Goal: Check status

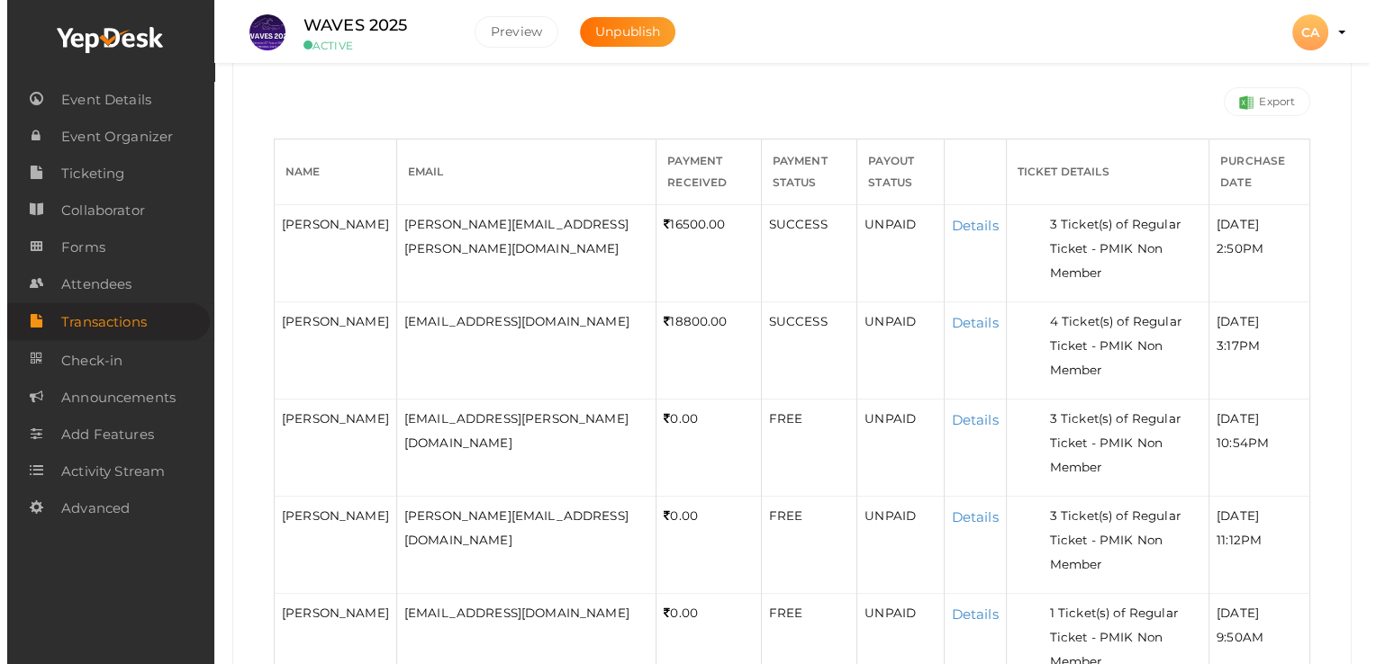
scroll to position [294, 0]
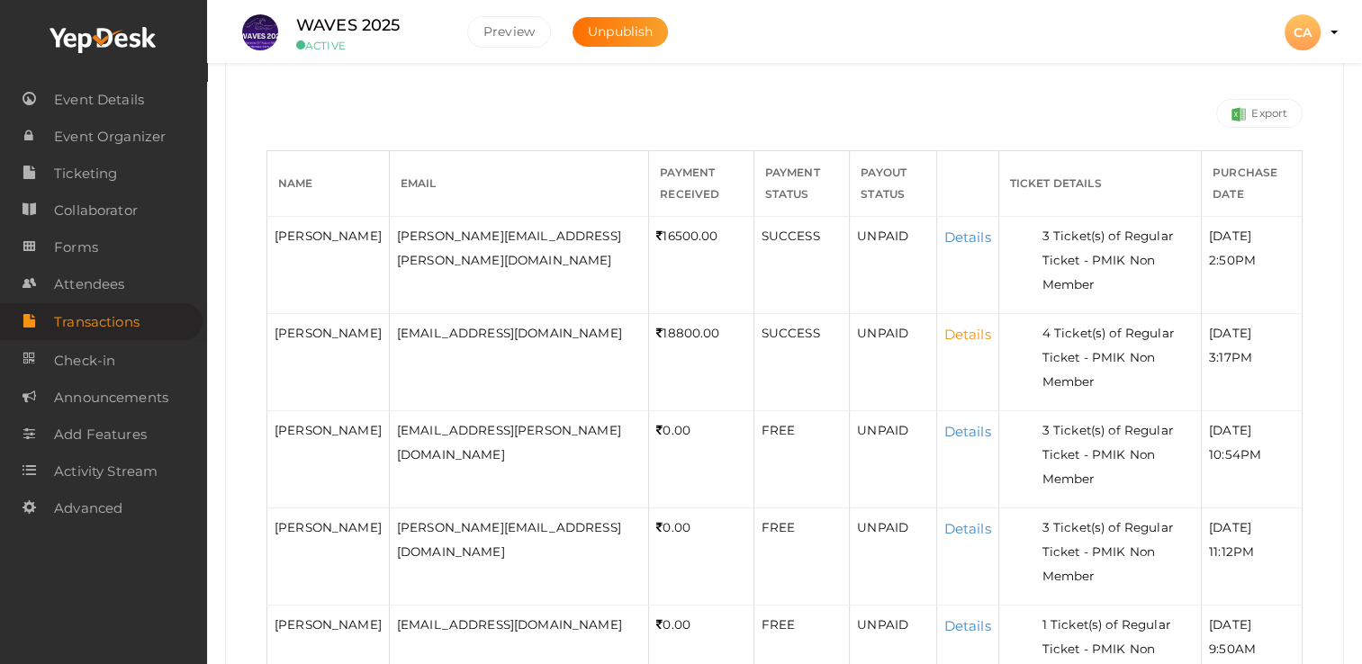
click at [944, 333] on link "Details" at bounding box center [967, 334] width 47 height 17
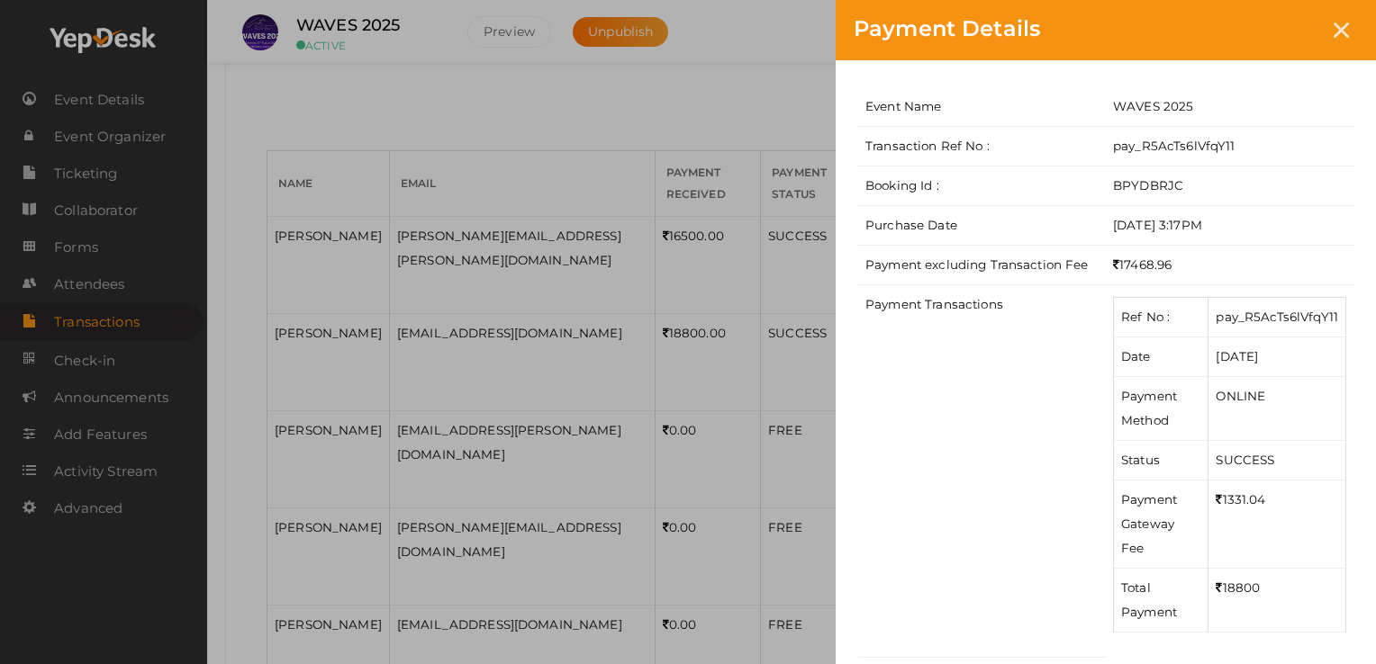
drag, startPoint x: 1337, startPoint y: 27, endPoint x: 1320, endPoint y: 31, distance: 17.5
click at [1338, 27] on icon at bounding box center [1340, 30] width 15 height 15
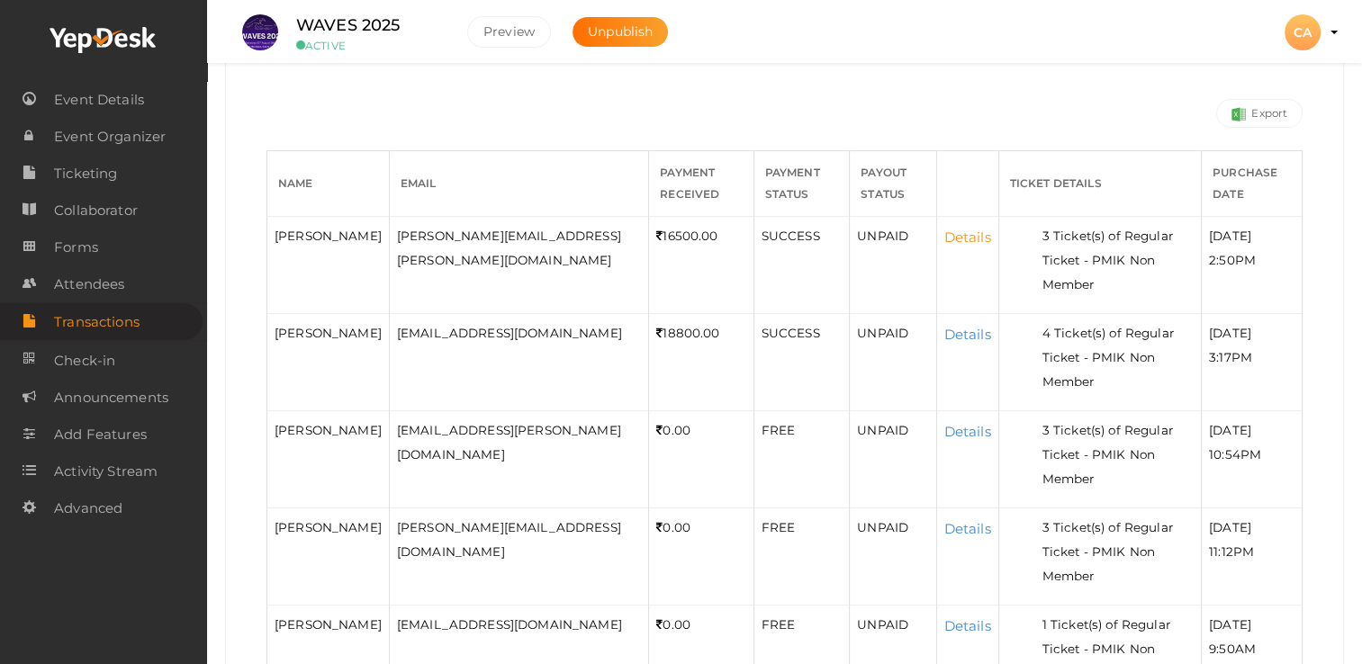
click at [944, 239] on link "Details" at bounding box center [967, 237] width 47 height 17
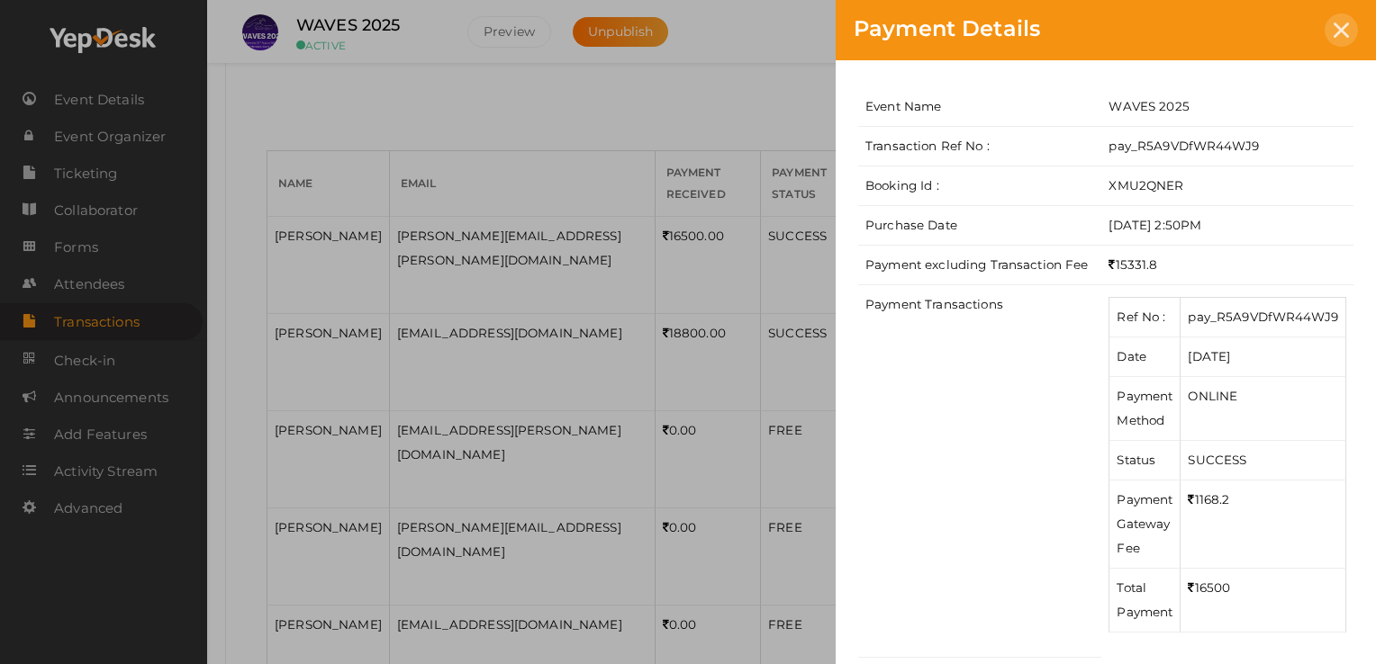
click at [1350, 27] on div at bounding box center [1340, 30] width 33 height 33
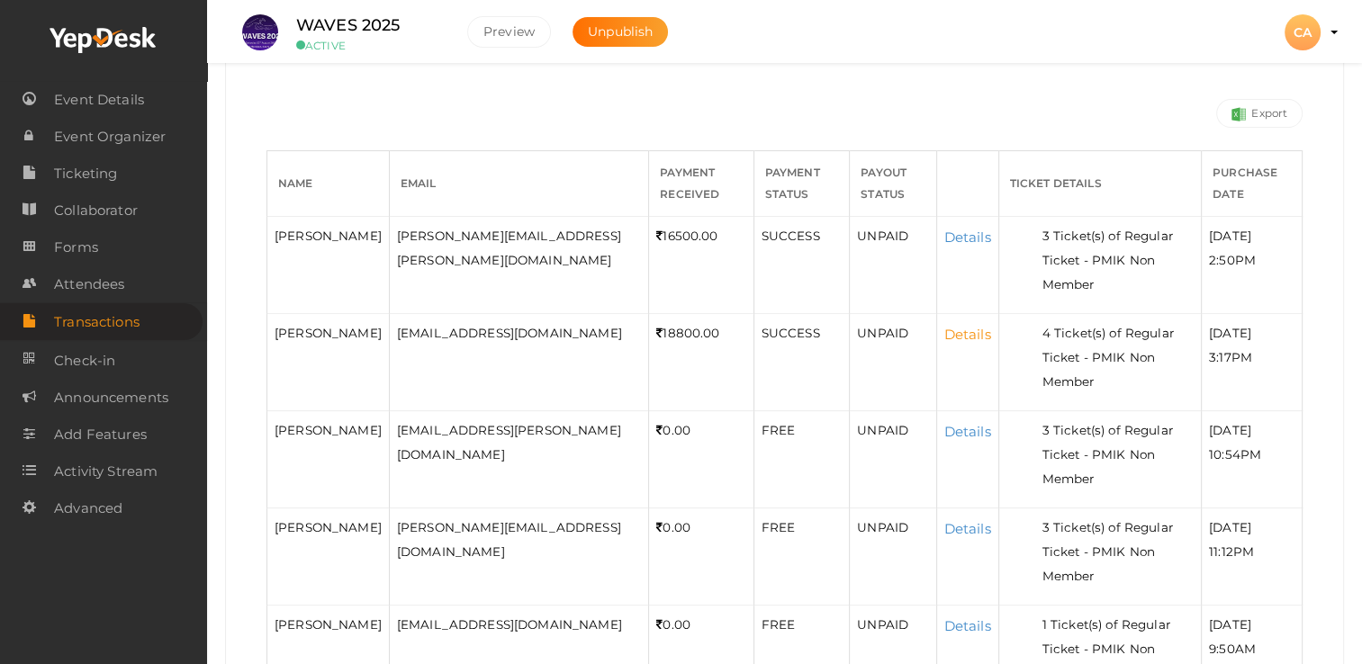
click at [947, 334] on link "Details" at bounding box center [967, 334] width 47 height 17
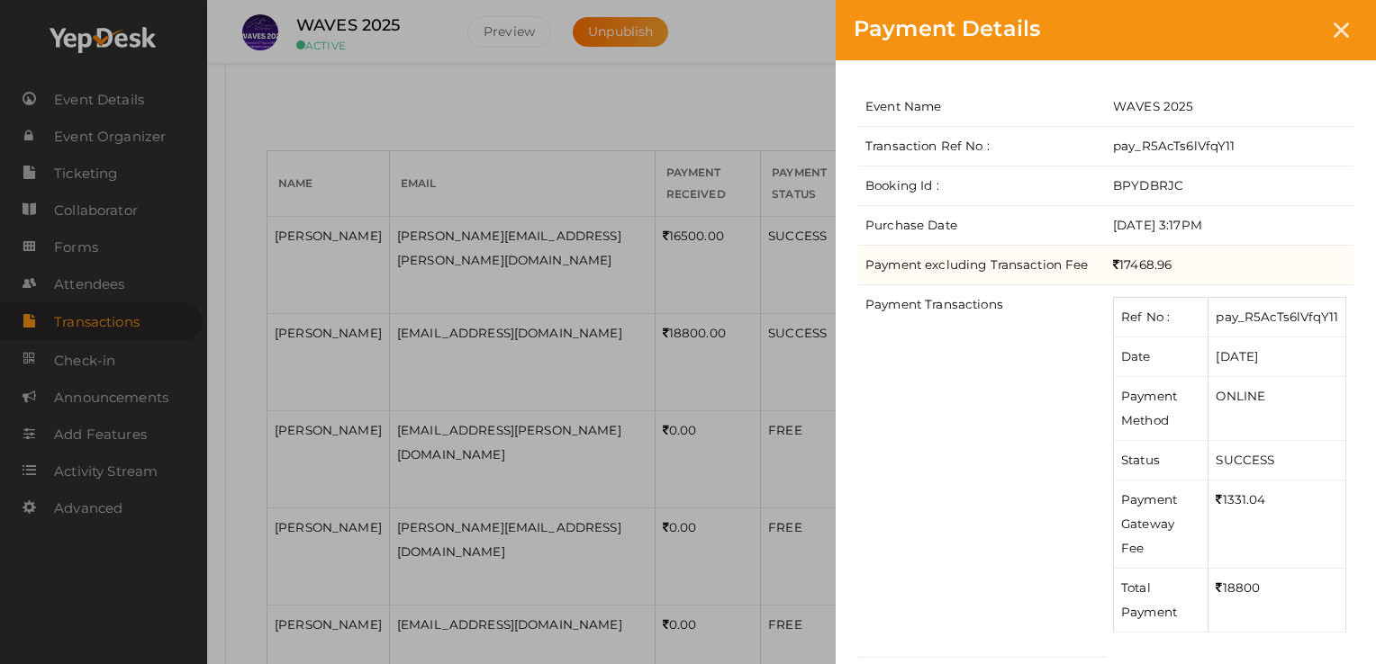
drag, startPoint x: 1125, startPoint y: 263, endPoint x: 1172, endPoint y: 257, distance: 47.1
click at [1172, 257] on td "17468.96" at bounding box center [1230, 265] width 248 height 40
drag, startPoint x: 1172, startPoint y: 257, endPoint x: 1132, endPoint y: 275, distance: 44.3
click at [1132, 275] on td "17468.96" at bounding box center [1230, 265] width 248 height 40
click at [1131, 265] on td "17468.96" at bounding box center [1230, 265] width 248 height 40
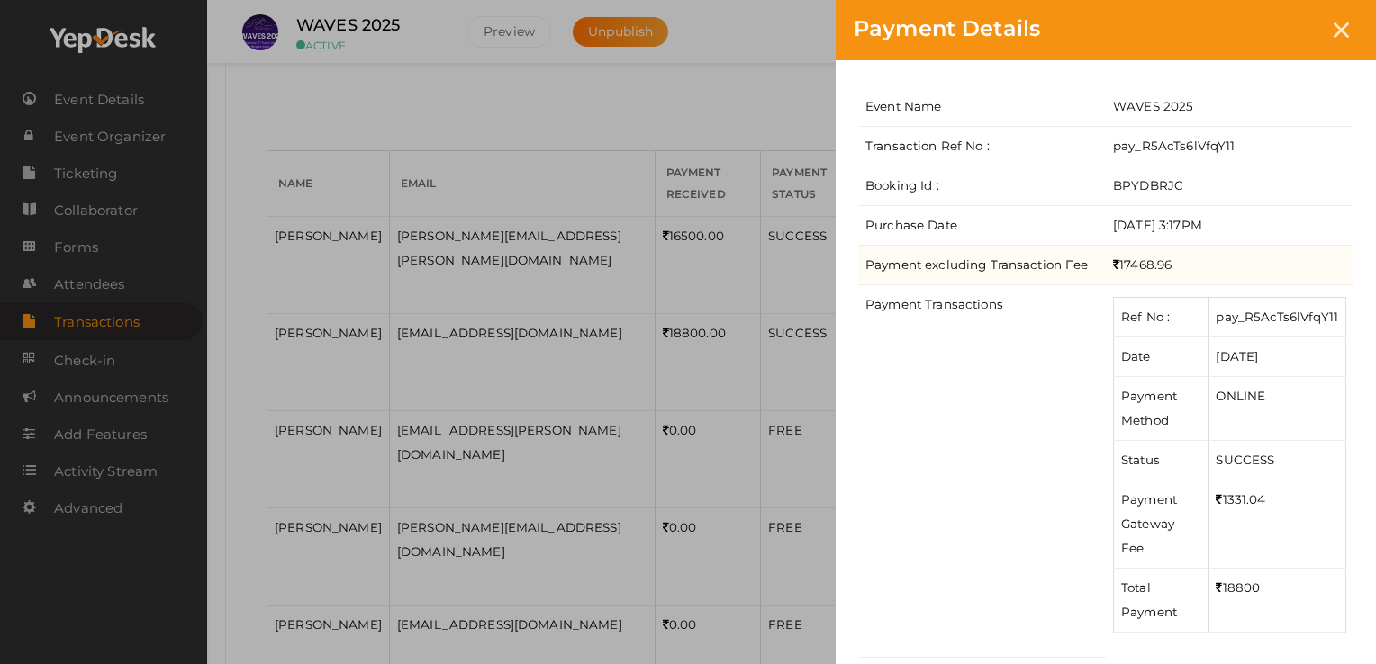
drag, startPoint x: 1124, startPoint y: 259, endPoint x: 1176, endPoint y: 261, distance: 52.2
click at [1176, 261] on td "17468.96" at bounding box center [1230, 265] width 248 height 40
copy td "17468.96"
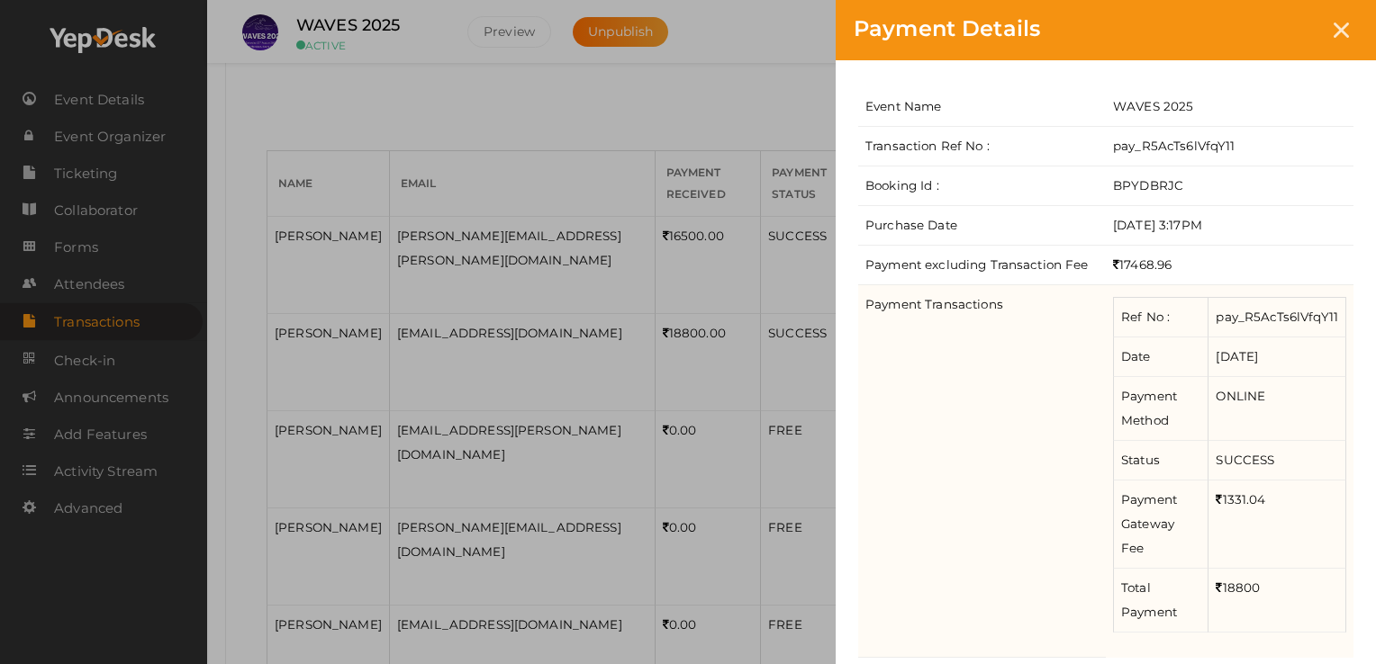
drag, startPoint x: 1225, startPoint y: 495, endPoint x: 1279, endPoint y: 499, distance: 54.1
click at [1279, 499] on td "1331.04" at bounding box center [1277, 524] width 138 height 88
copy td "1331.04"
